Goal: Task Accomplishment & Management: Complete application form

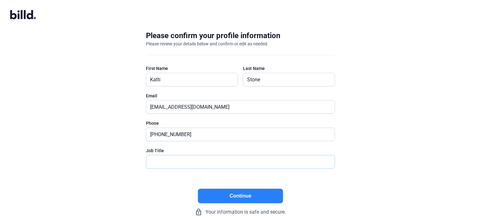
click at [171, 163] on input "text" at bounding box center [237, 161] width 182 height 13
type input "Finance Manager"
click at [216, 194] on button "Continue" at bounding box center [240, 196] width 85 height 14
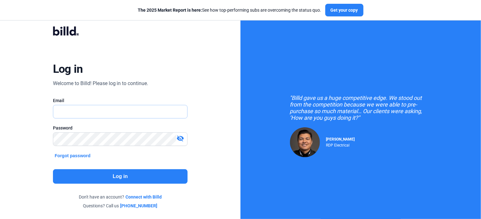
type input "[EMAIL_ADDRESS][DOMAIN_NAME]"
click at [152, 178] on button "Log in" at bounding box center [120, 176] width 135 height 14
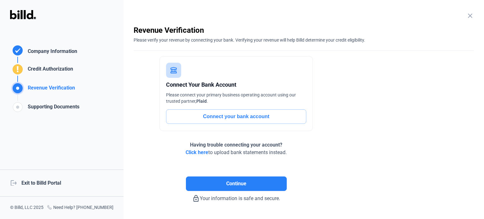
click at [402, 106] on enrollment-step "close Revenue Verification Please verify your revenue by connecting your bank. …" at bounding box center [304, 113] width 340 height 177
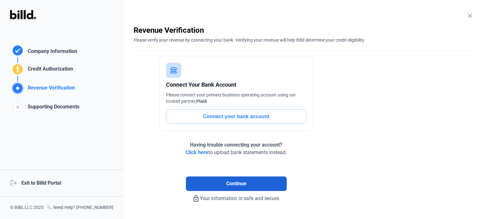
click at [226, 182] on span "Continue" at bounding box center [236, 184] width 20 height 8
